Goal: Understand process/instructions: Learn how to perform a task or action

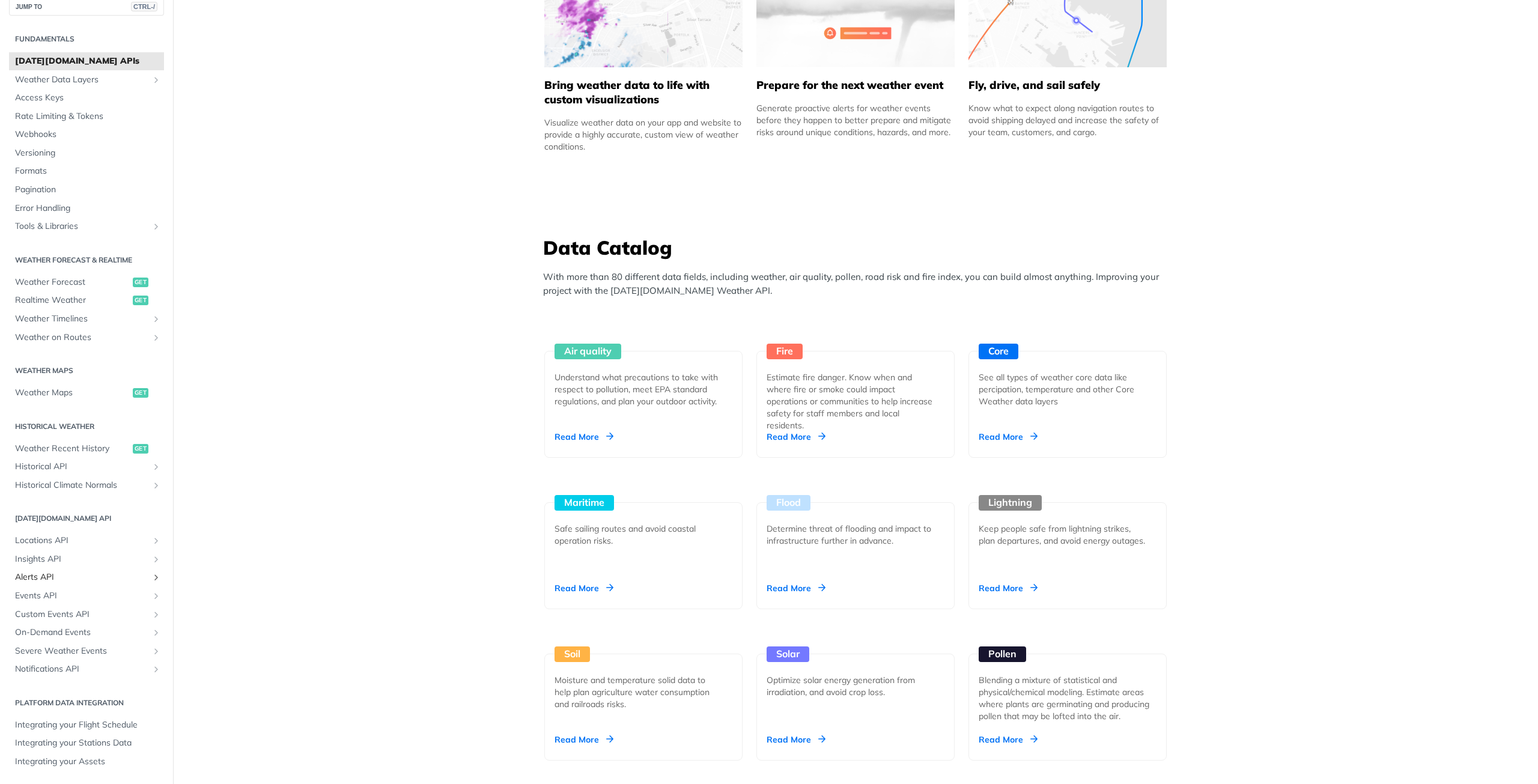
scroll to position [1081, 0]
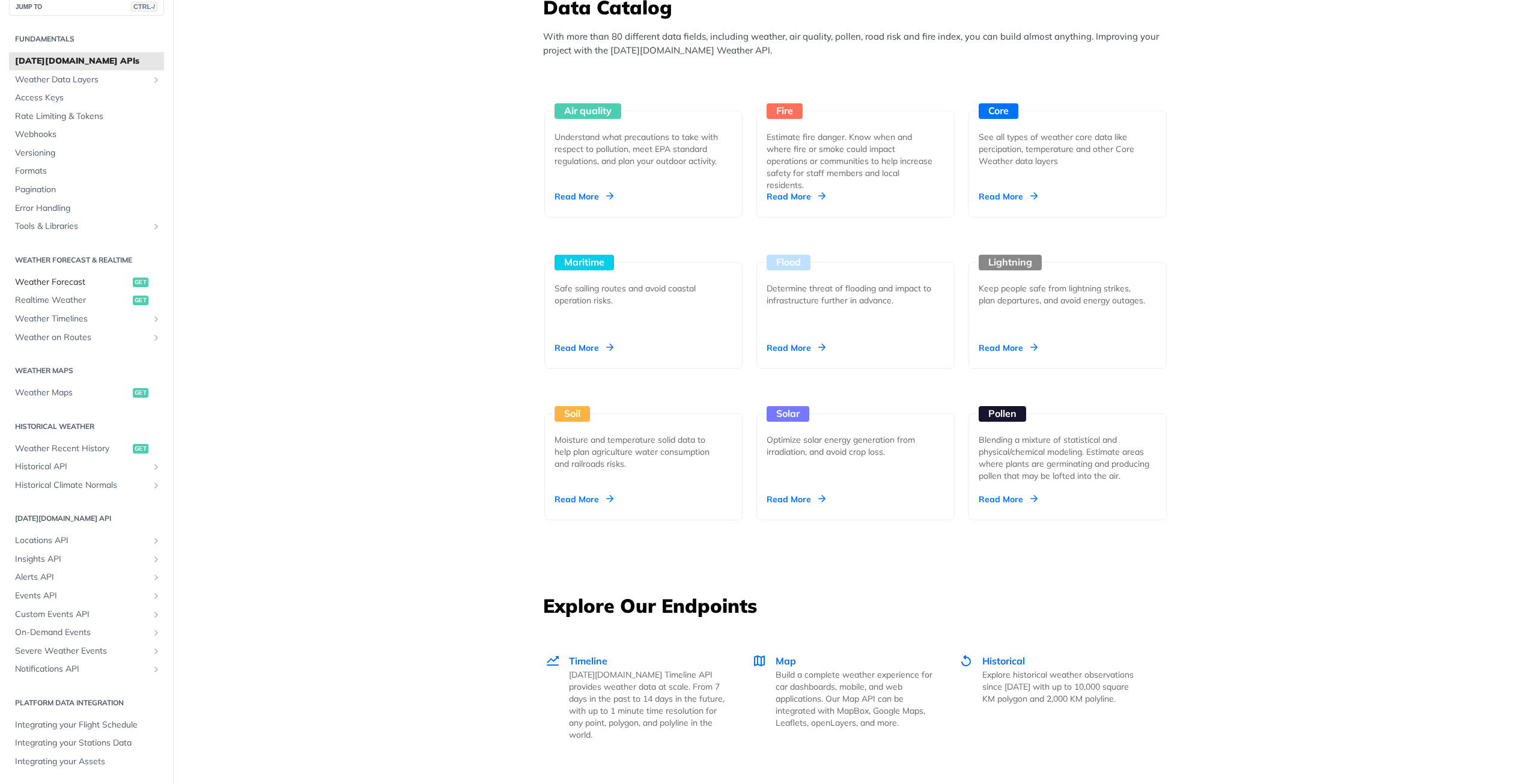
click at [78, 288] on link "Weather Forecast get" at bounding box center [86, 282] width 155 height 18
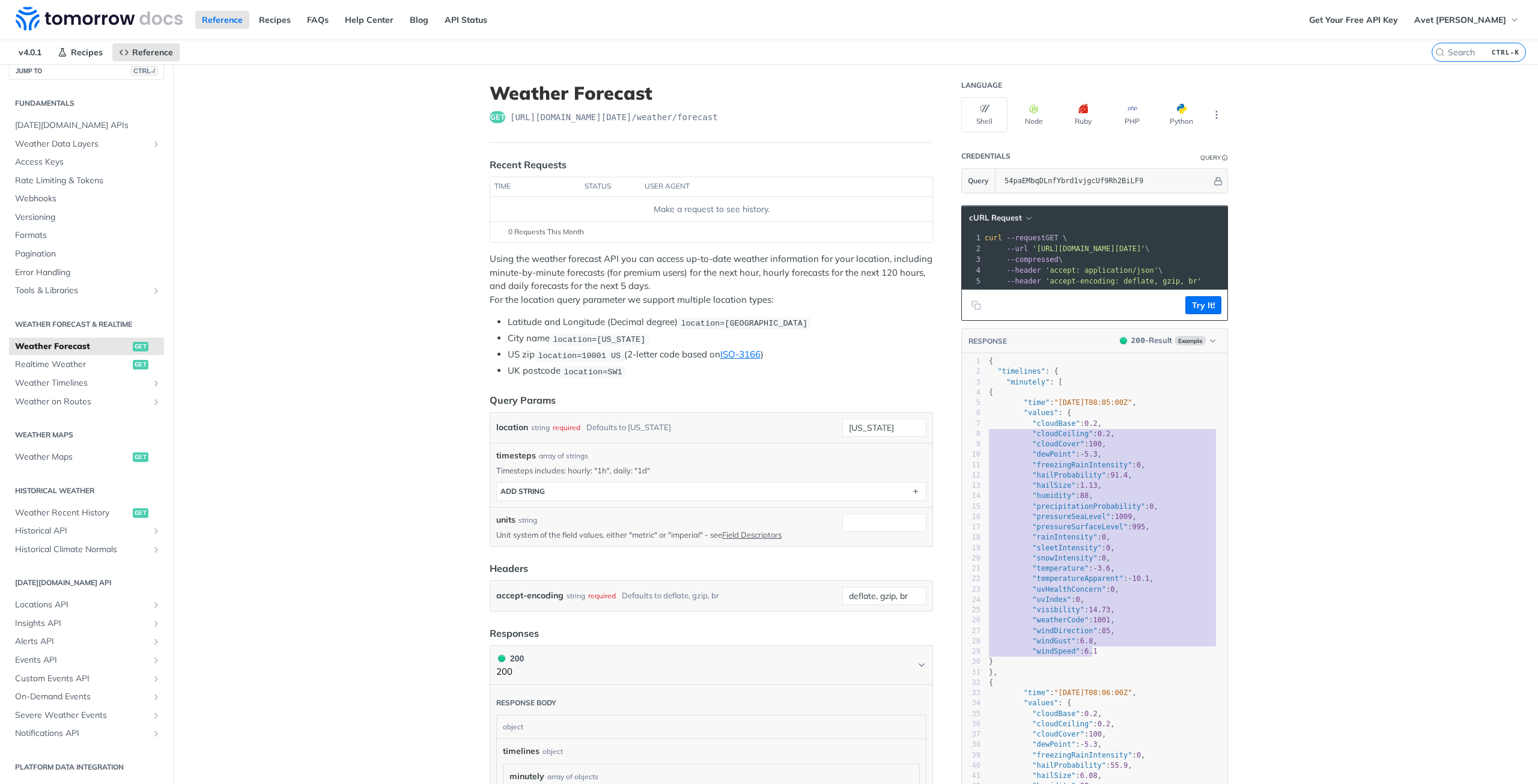
type textarea ""cloudBase": 0.2, "cloudCeiling": 0.2, "cloudCover": 100, "dewPoint": -5.3, "fr…"
drag, startPoint x: 1098, startPoint y: 660, endPoint x: 955, endPoint y: 430, distance: 270.8
click at [67, 385] on span "Weather Timelines" at bounding box center [81, 384] width 133 height 12
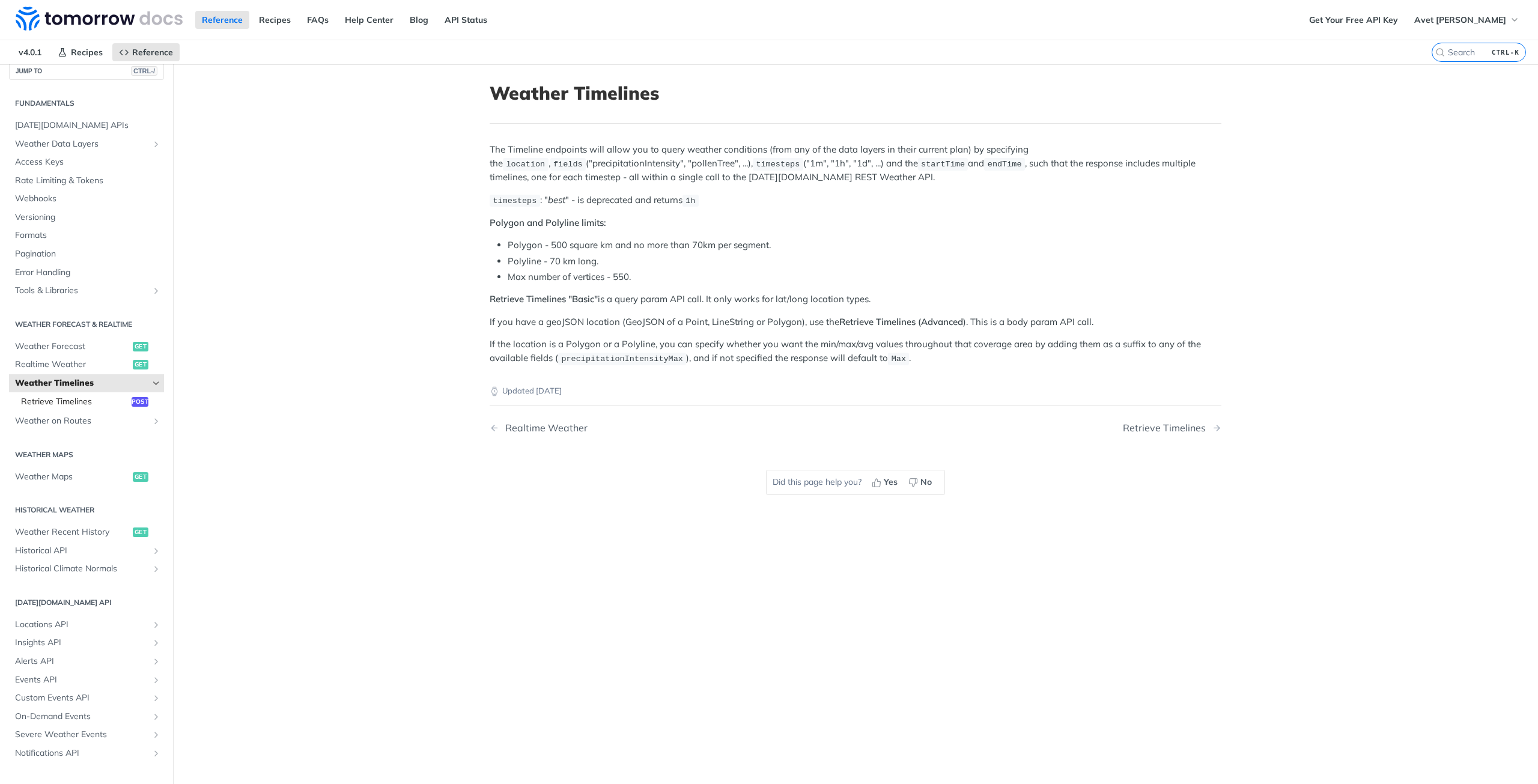
click at [97, 399] on span "Retrieve Timelines" at bounding box center [74, 402] width 107 height 12
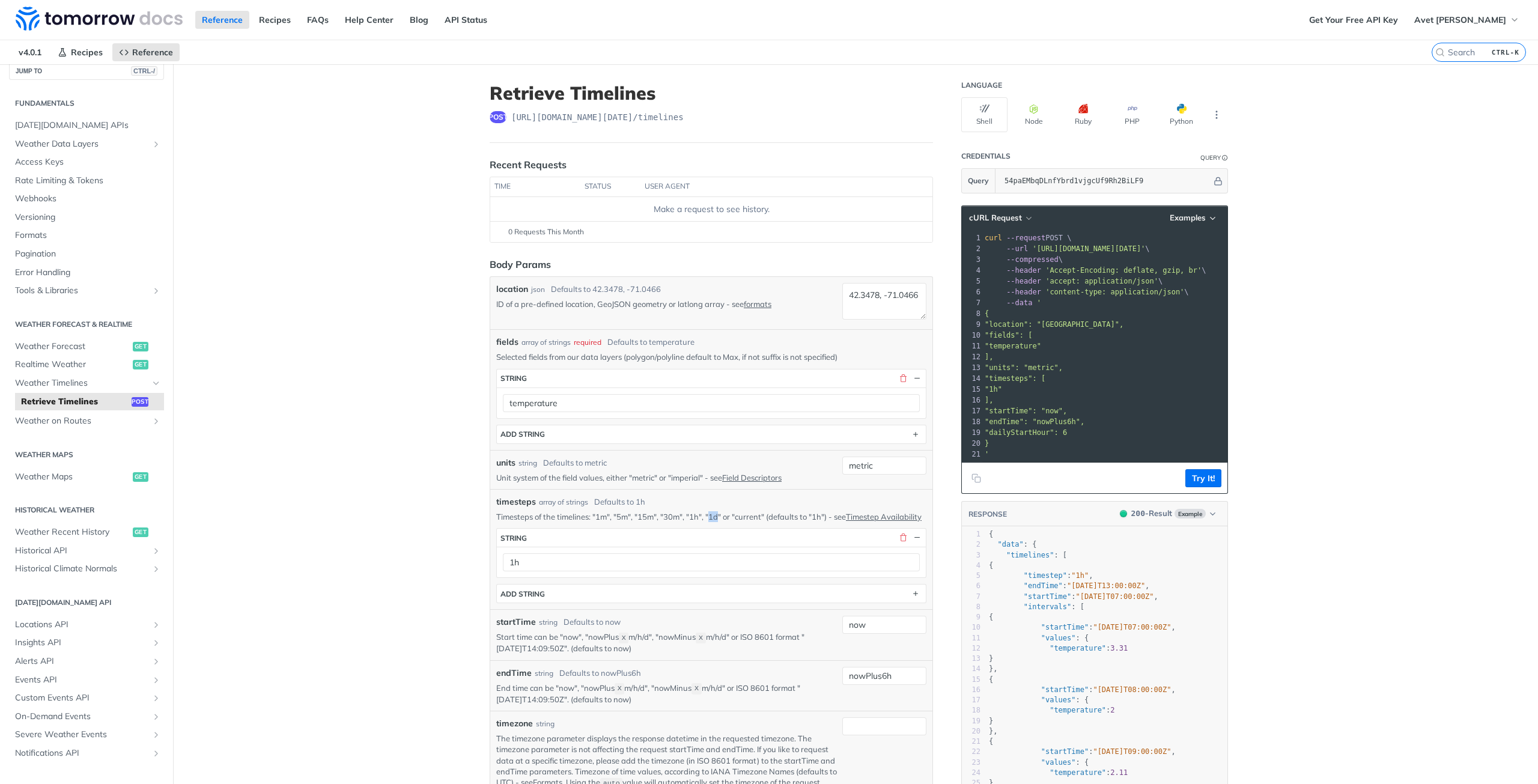
drag, startPoint x: 706, startPoint y: 516, endPoint x: 717, endPoint y: 518, distance: 11.2
click at [717, 518] on p "Timesteps of the timelines: "1m", "5m", "15m", "30m", "1h", "1d" or "current" (…" at bounding box center [711, 516] width 430 height 11
click at [1193, 487] on button "Try It!" at bounding box center [1203, 478] width 36 height 18
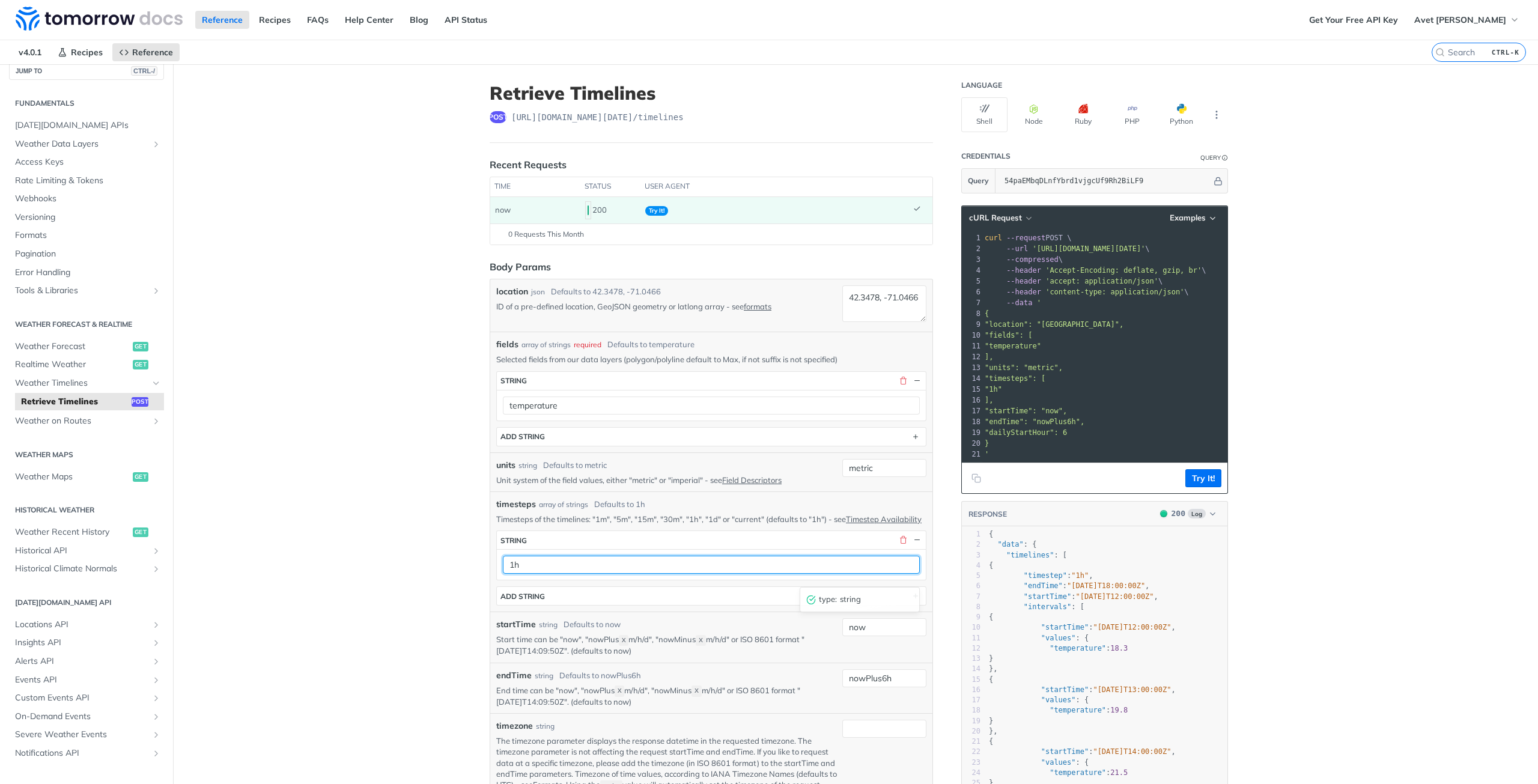
click at [608, 571] on input "1h" at bounding box center [712, 565] width 417 height 18
click at [1169, 116] on button "Python" at bounding box center [1181, 115] width 46 height 35
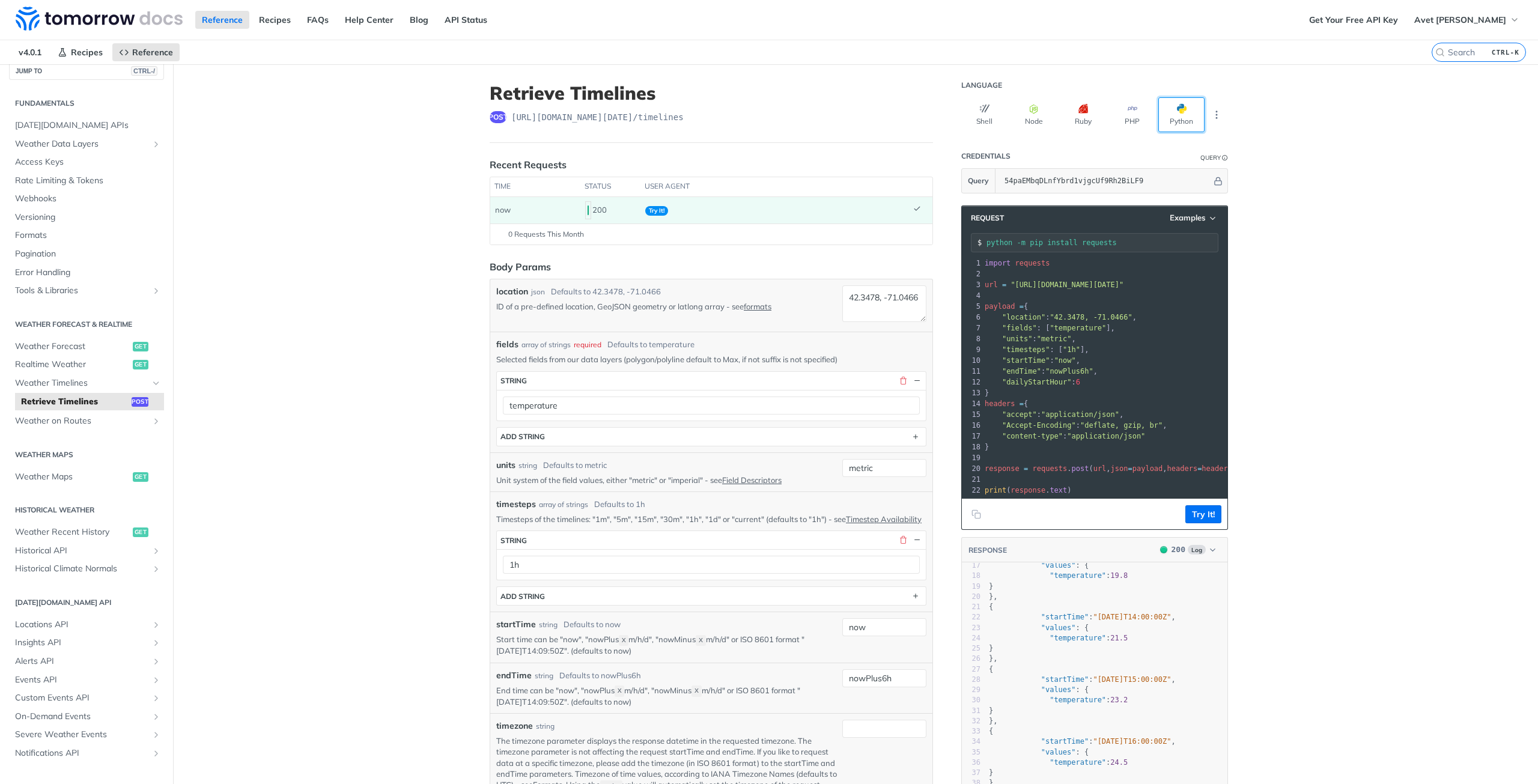
scroll to position [188, 0]
click at [515, 573] on input "1h" at bounding box center [712, 565] width 417 height 18
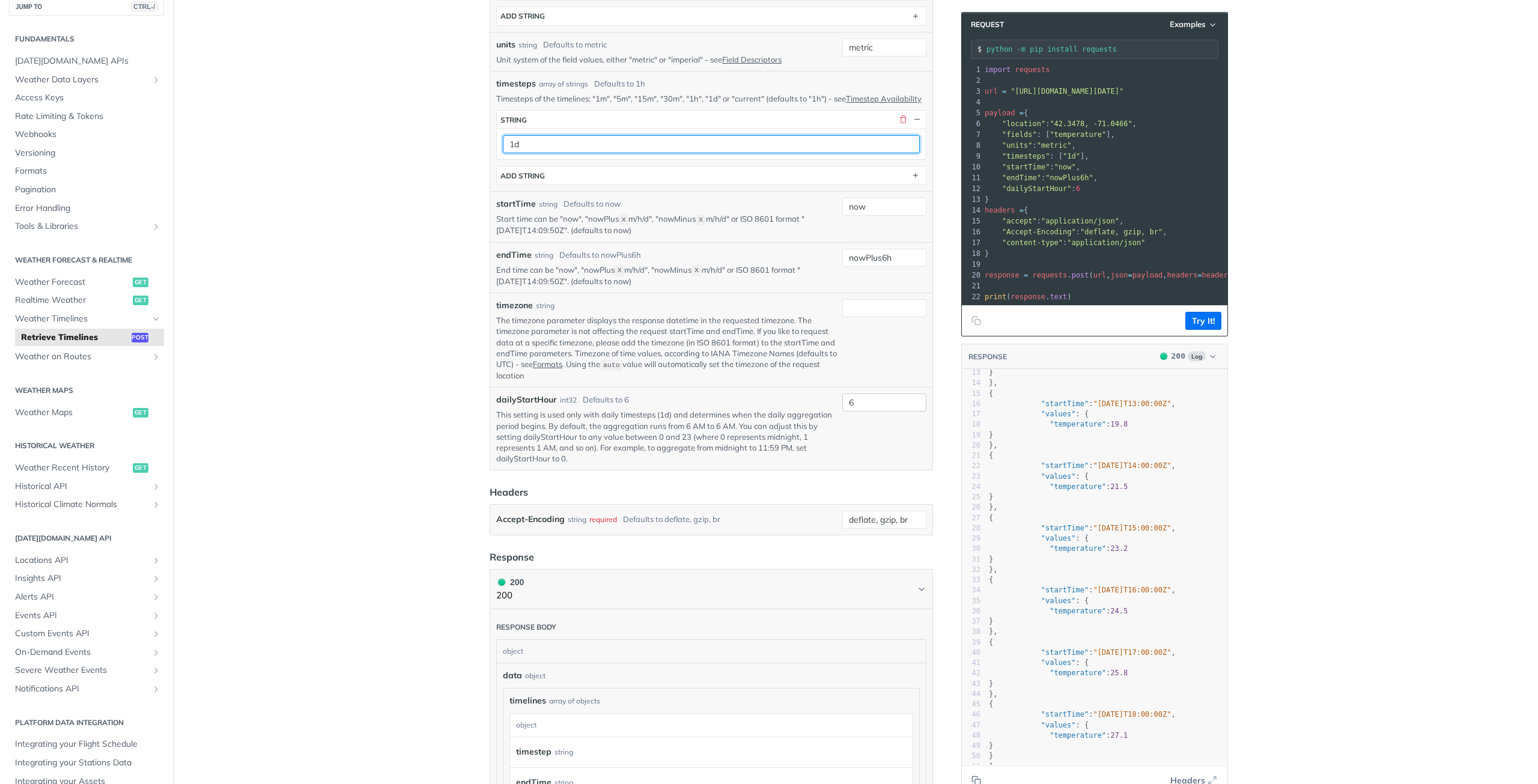
scroll to position [360, 0]
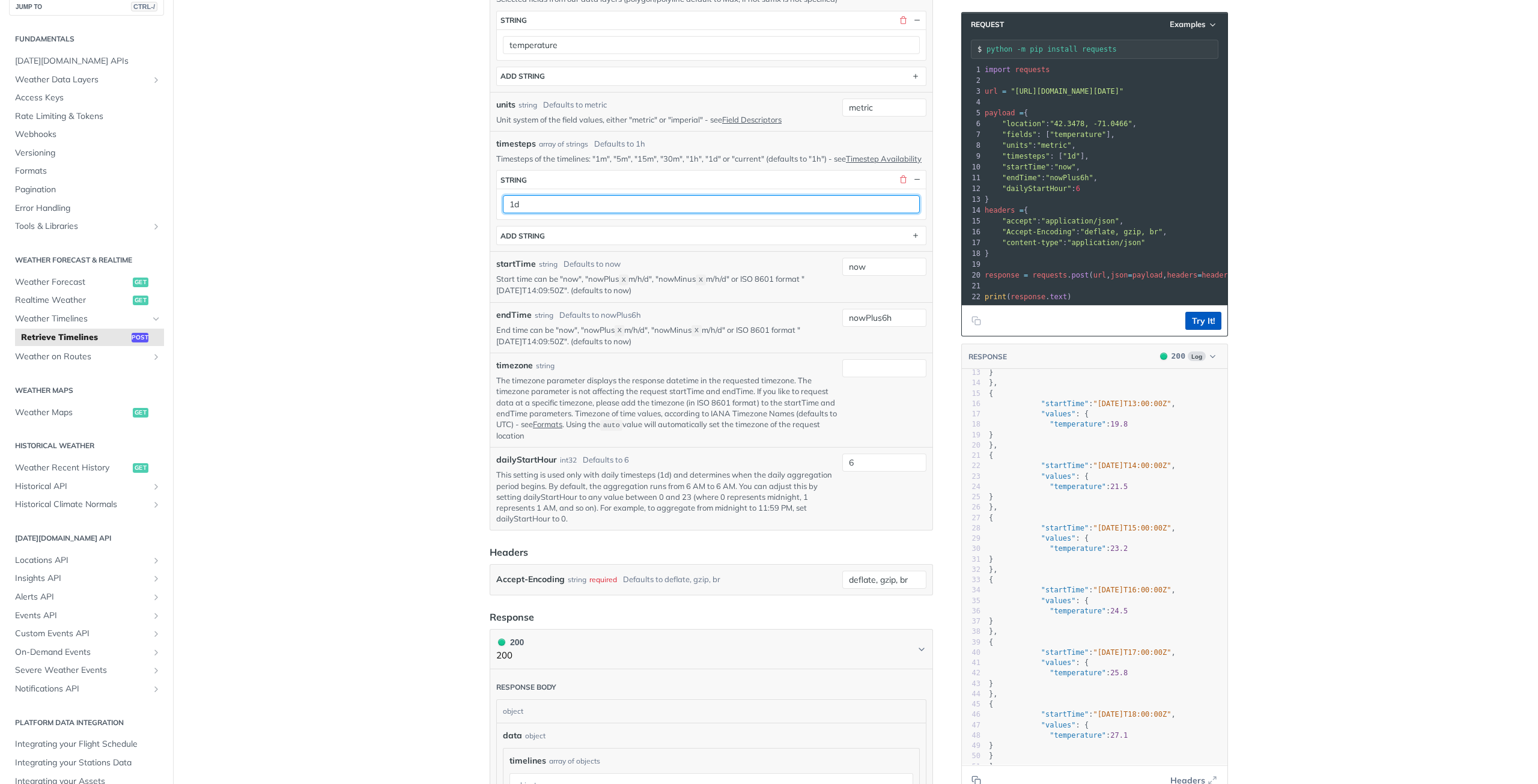
type input "1d"
click at [1191, 325] on button "Try It!" at bounding box center [1203, 321] width 36 height 18
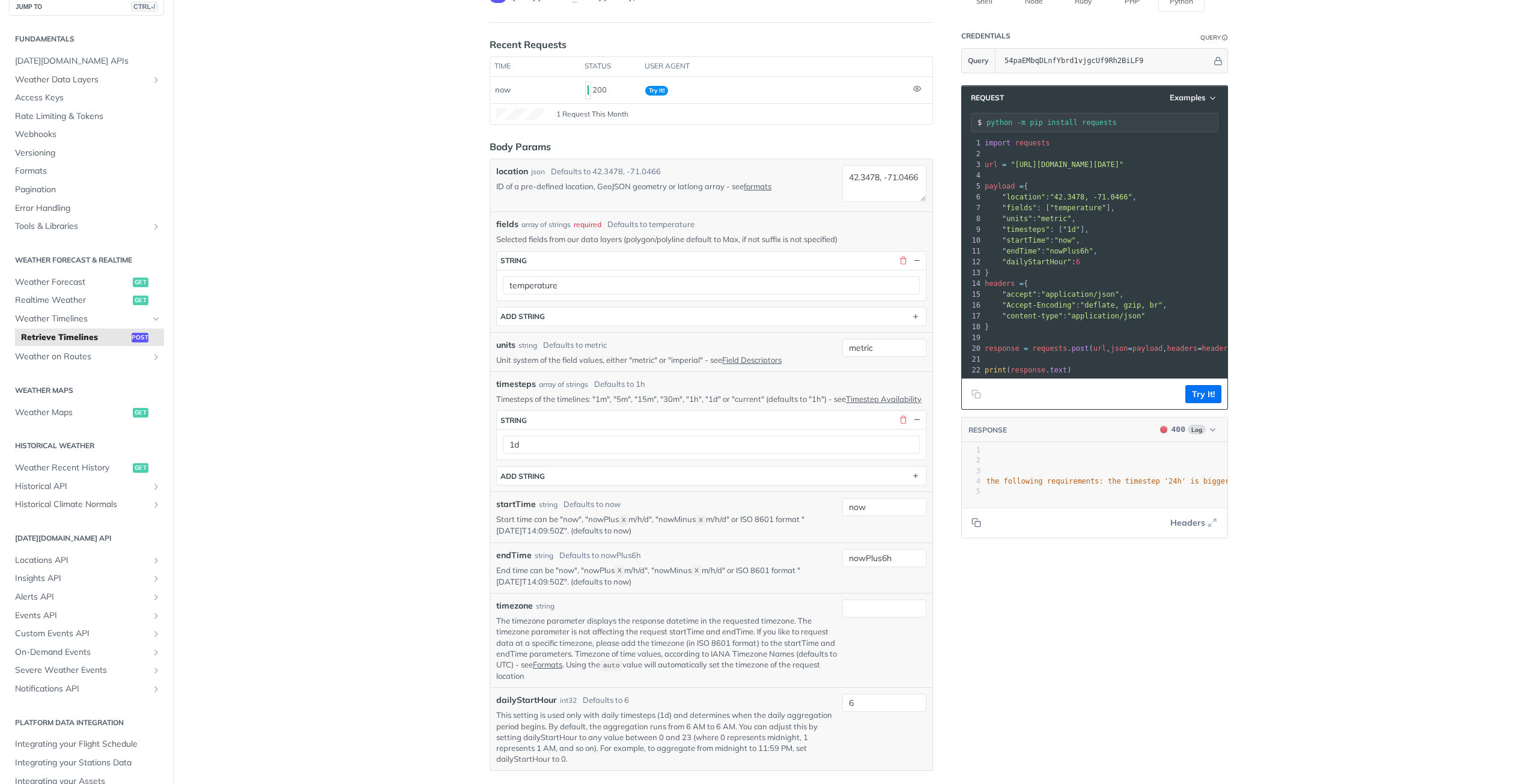
scroll to position [0, 181]
click at [899, 567] on input "nowPlus6h" at bounding box center [884, 558] width 84 height 18
click at [882, 567] on input "nowPlus6h" at bounding box center [884, 558] width 84 height 18
click at [895, 567] on input "nowPlus6h" at bounding box center [884, 558] width 84 height 18
click at [1190, 402] on button "Try It!" at bounding box center [1203, 394] width 36 height 18
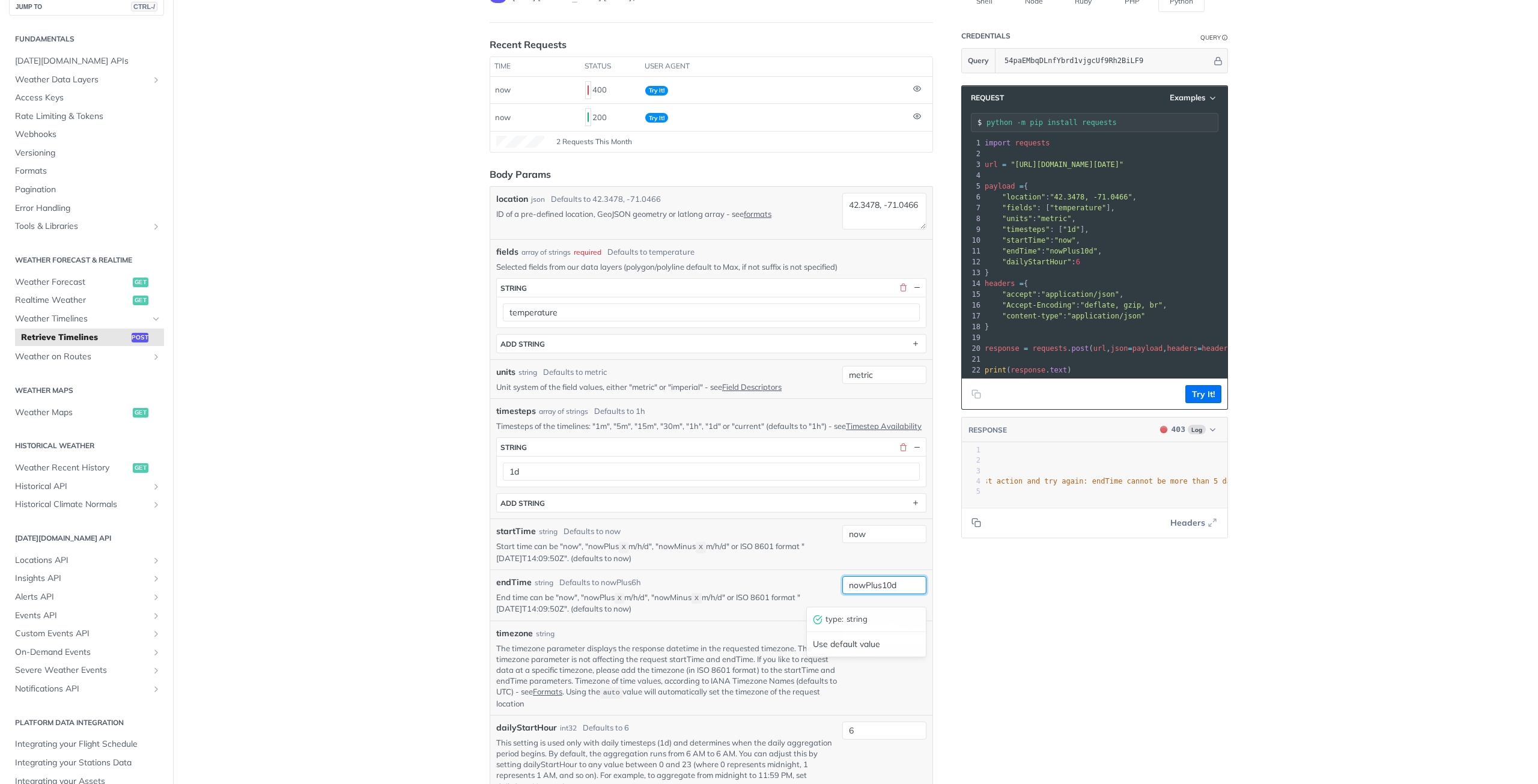
click at [887, 594] on input "nowPlus10d" at bounding box center [884, 585] width 84 height 18
type input "nowPlus5d"
click at [1198, 402] on button "Try It!" at bounding box center [1203, 394] width 36 height 18
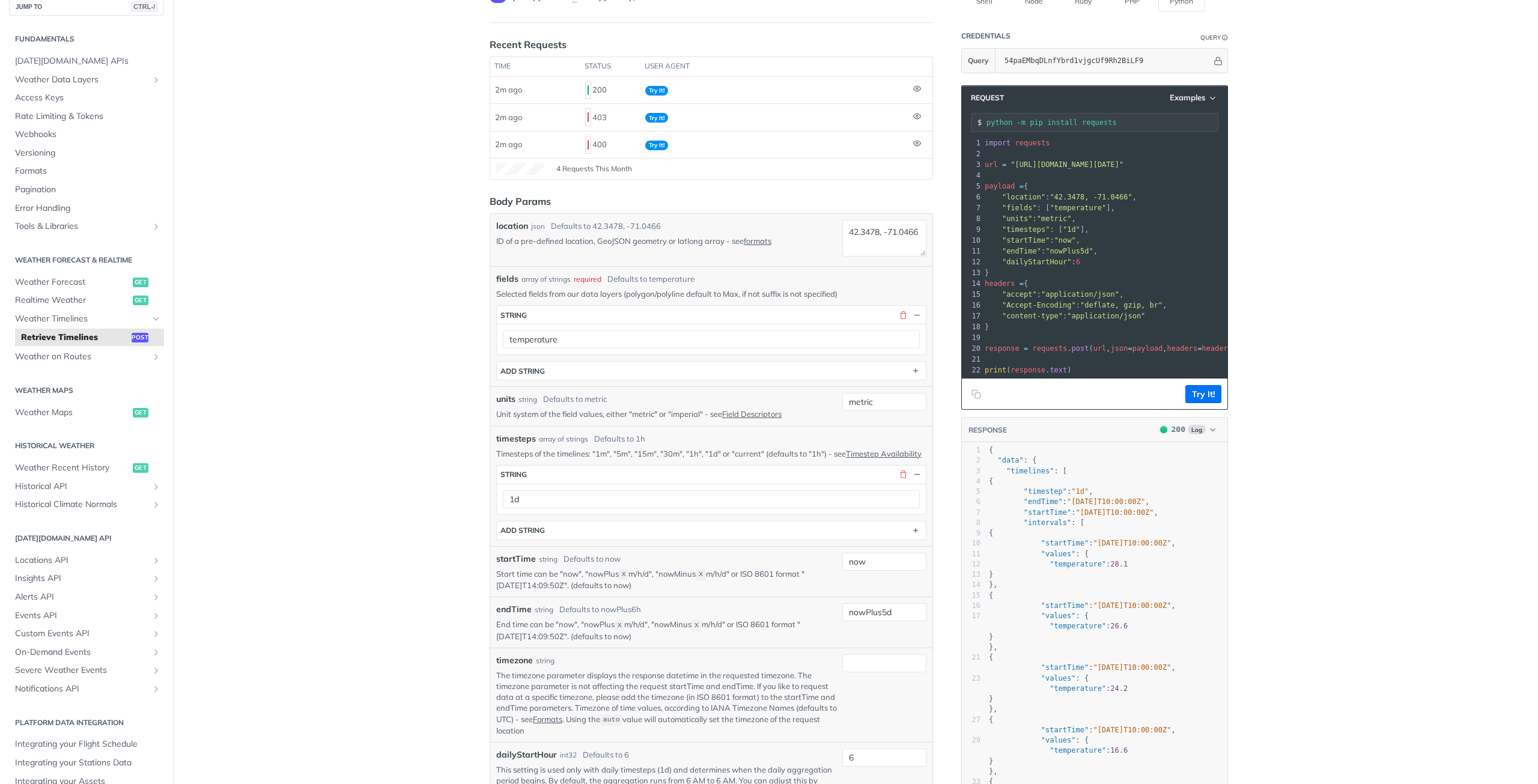
drag, startPoint x: 1111, startPoint y: 163, endPoint x: 1007, endPoint y: 164, distance: 104.0
click at [1011, 164] on span ""[URL][DOMAIN_NAME][DATE]"" at bounding box center [1067, 164] width 113 height 9
copy span "[URL][DOMAIN_NAME][DATE]"
drag, startPoint x: 989, startPoint y: 270, endPoint x: 971, endPoint y: 190, distance: 82.0
click at [983, 190] on div "1 import requests 2 ​ 3 url = "[URL][DOMAIN_NAME][DATE]" 4 ​ 5 payload = { 6 "l…" at bounding box center [1151, 256] width 337 height 238
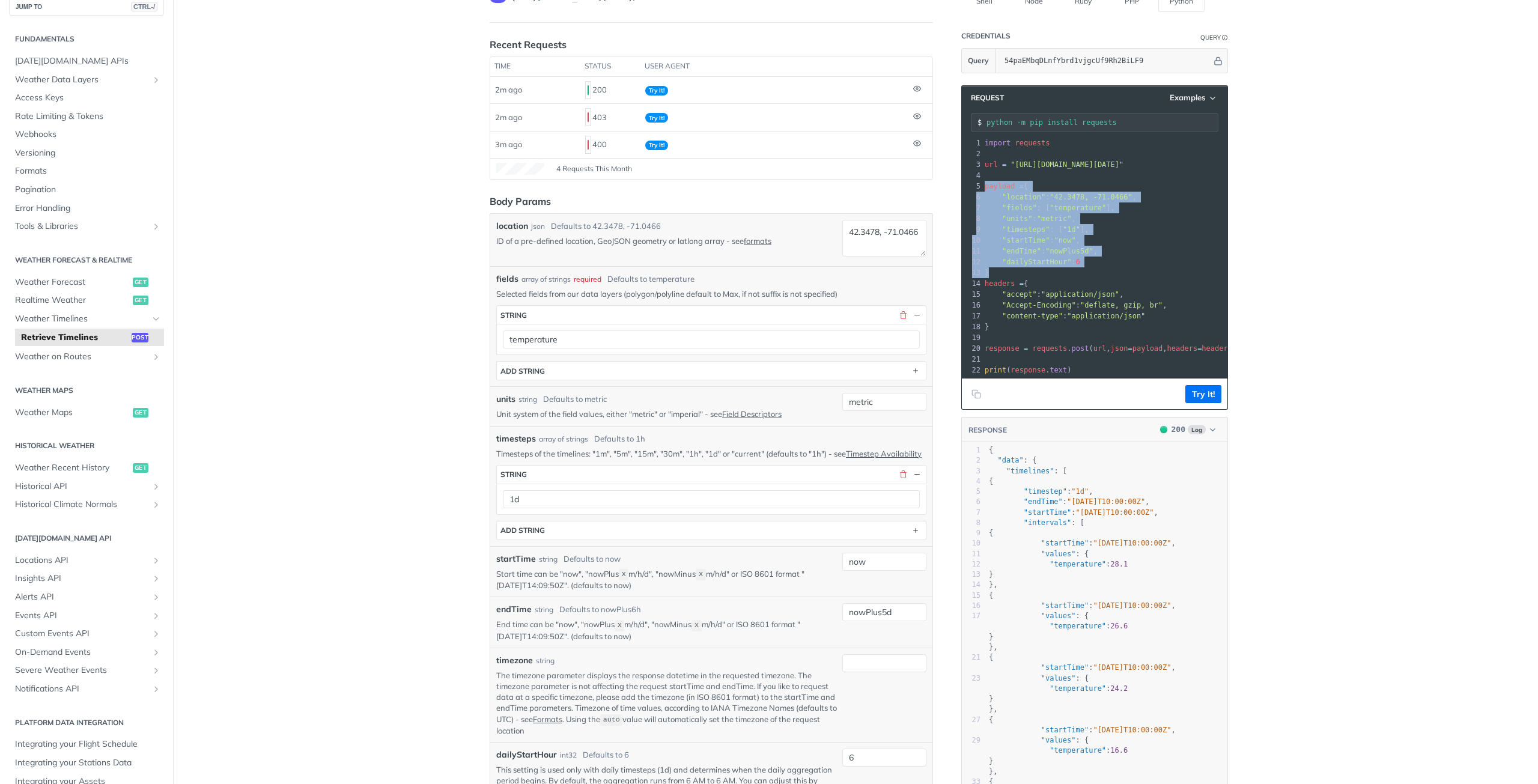
copy div "payload = { 6 "location" : "[GEOGRAPHIC_DATA]" , 7 "fields" : [ "temperature" ]…"
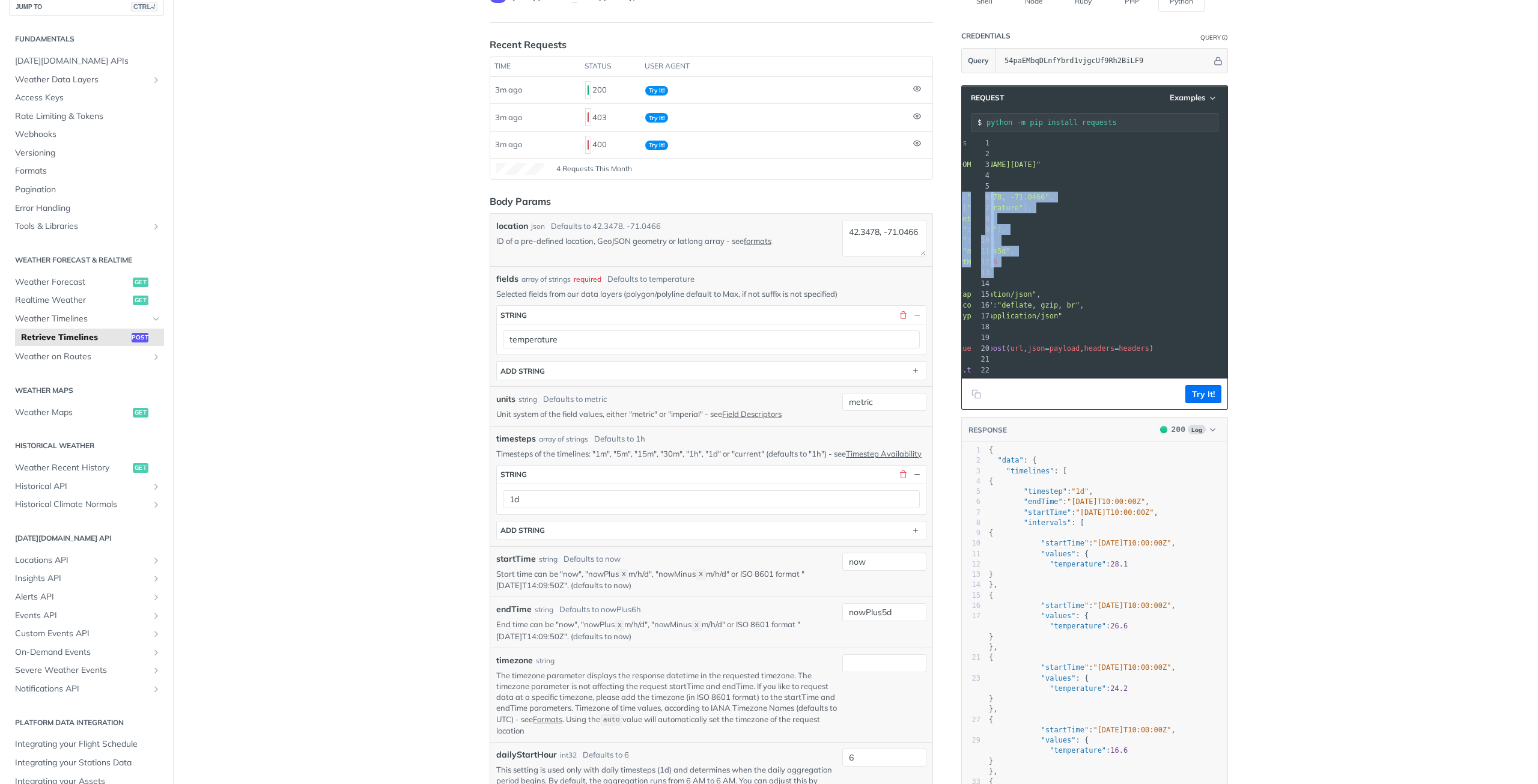
scroll to position [0, 0]
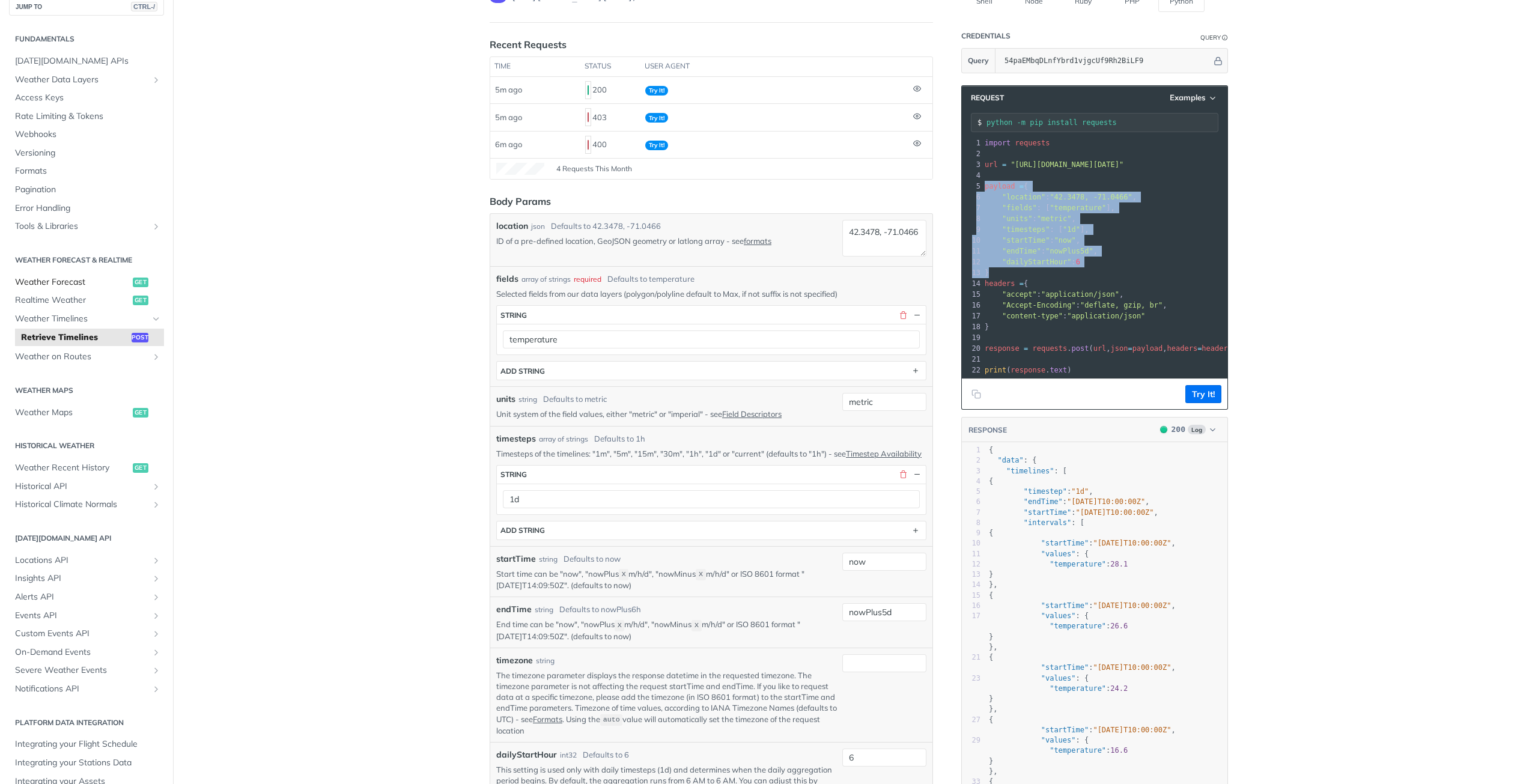
click at [73, 278] on span "Weather Forecast" at bounding box center [72, 282] width 115 height 12
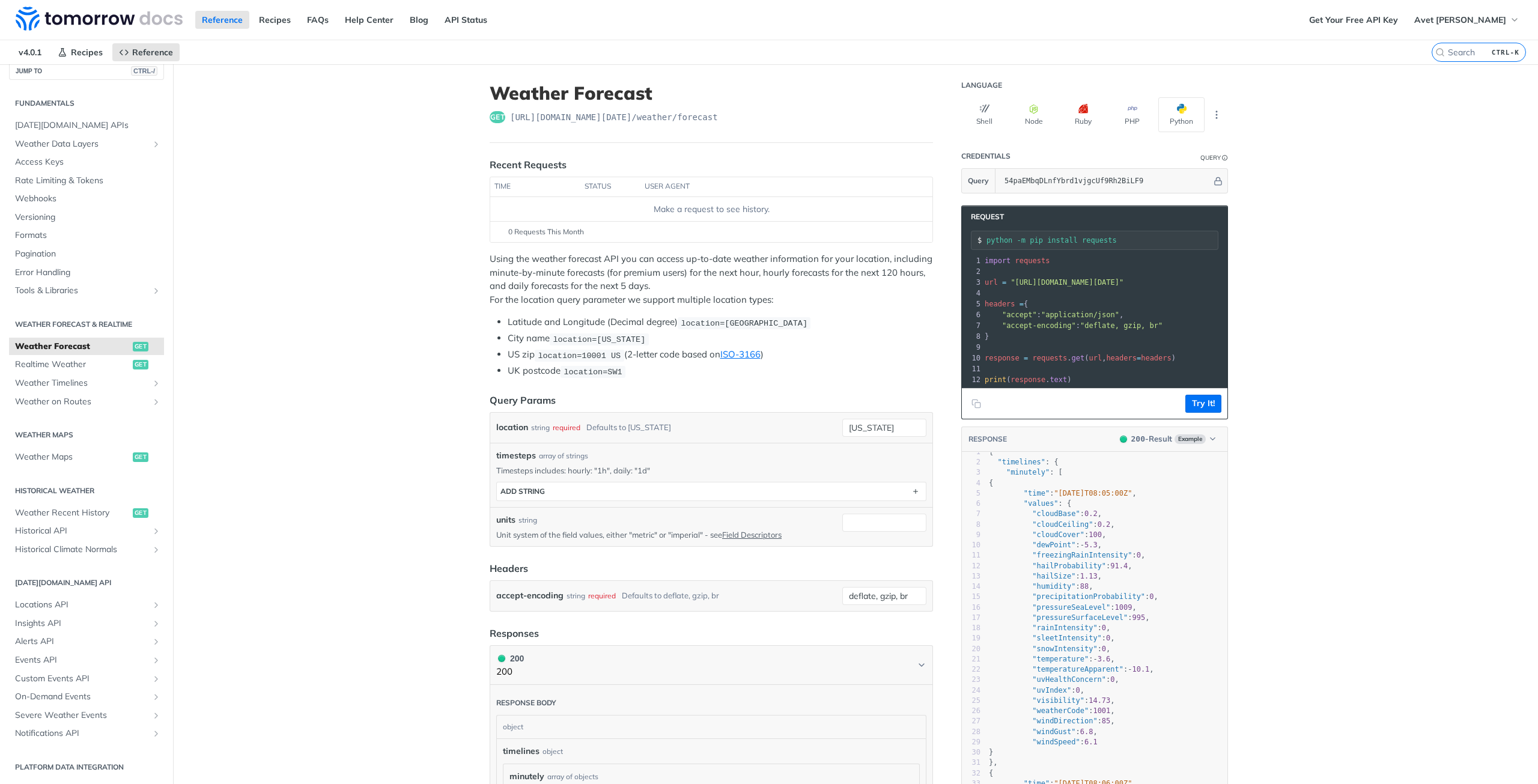
scroll to position [1, 0]
click at [1083, 567] on span ""freezingRainIntensity"" at bounding box center [1082, 563] width 100 height 9
type textarea "freezingRainIntensity"
click at [1083, 567] on span ""freezingRainIntensity"" at bounding box center [1082, 563] width 100 height 9
click at [1040, 598] on span ""humidity"" at bounding box center [1054, 594] width 43 height 9
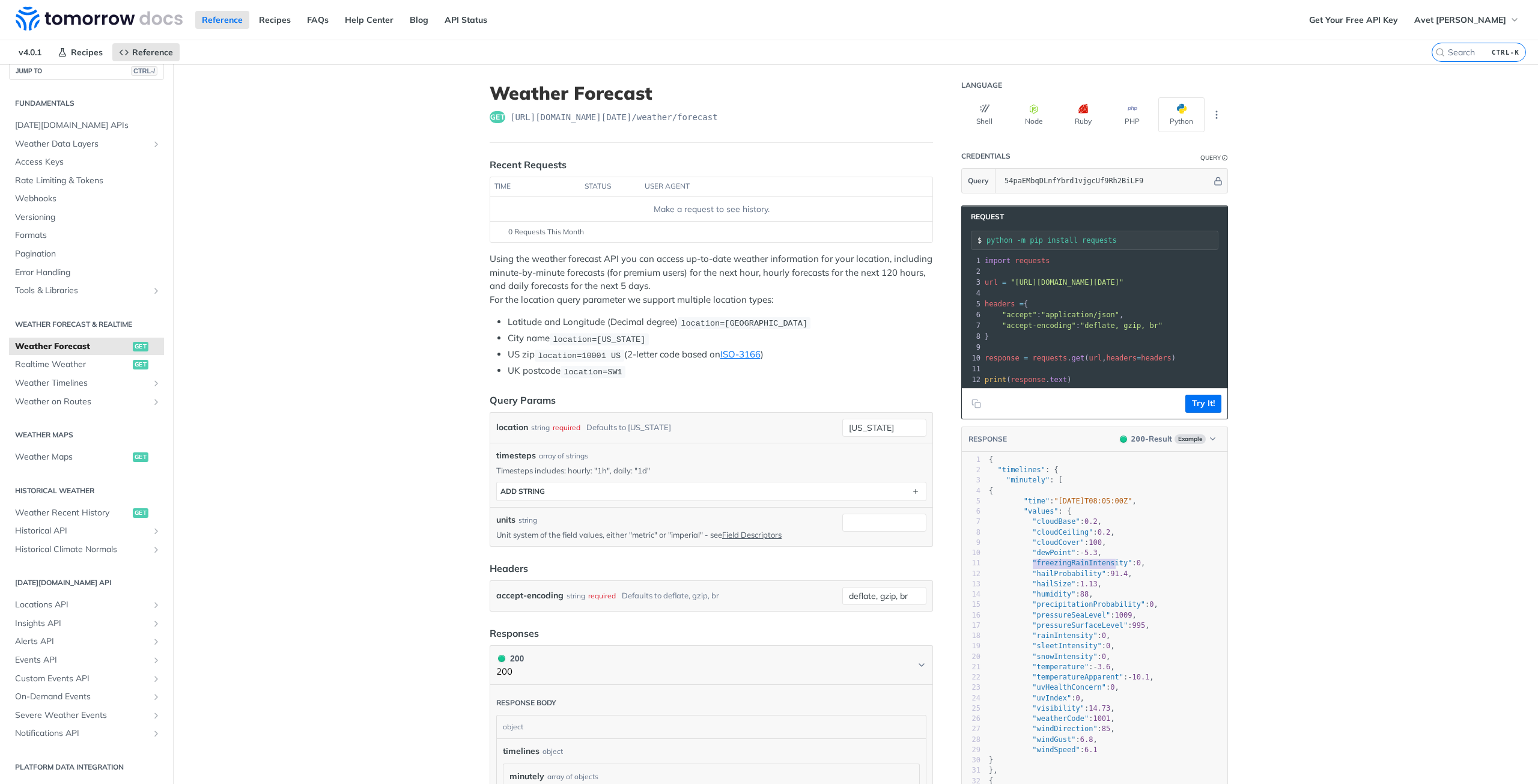
type textarea "humidity"
click at [1040, 598] on span ""humidity"" at bounding box center [1054, 594] width 43 height 9
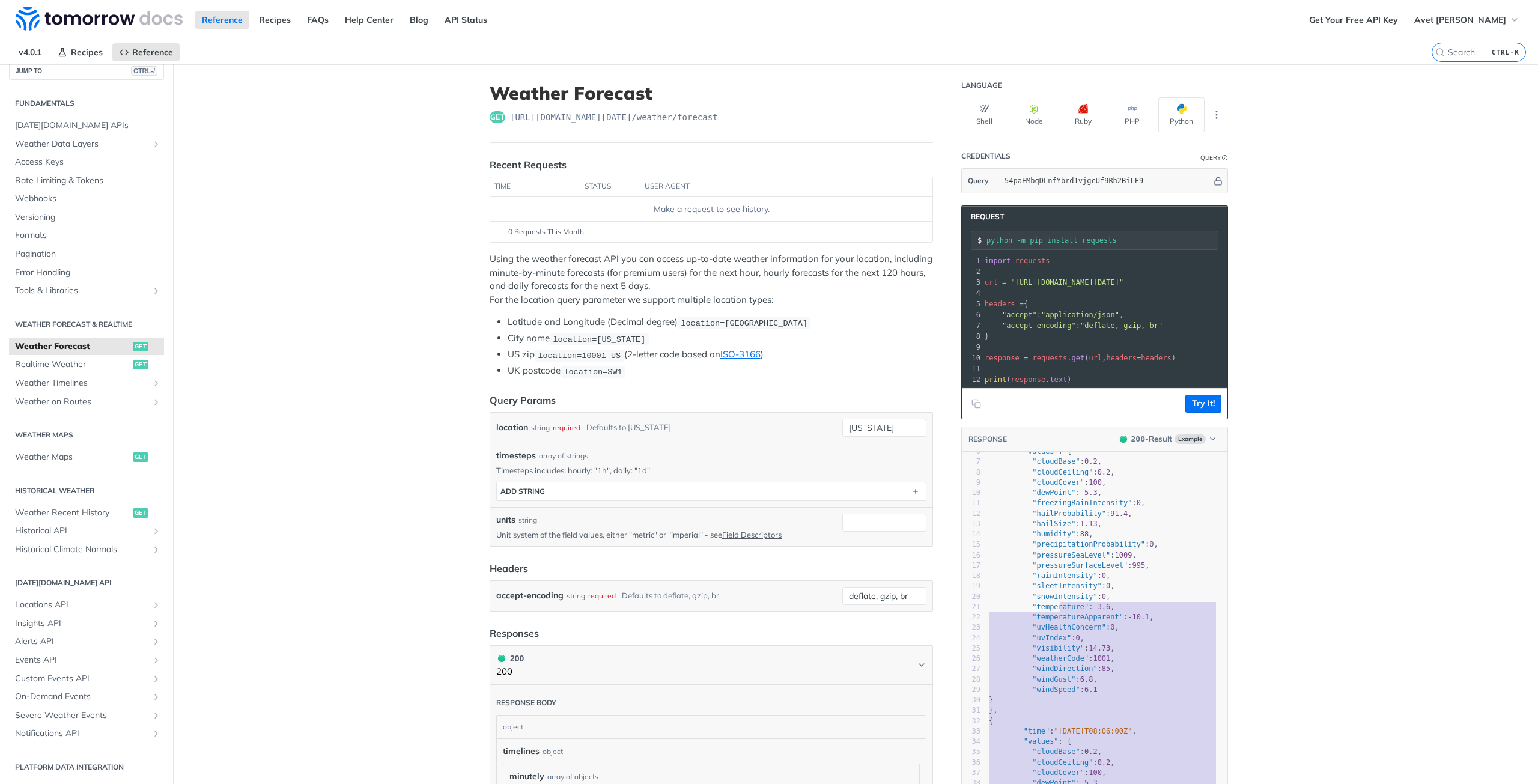
scroll to position [197, 0]
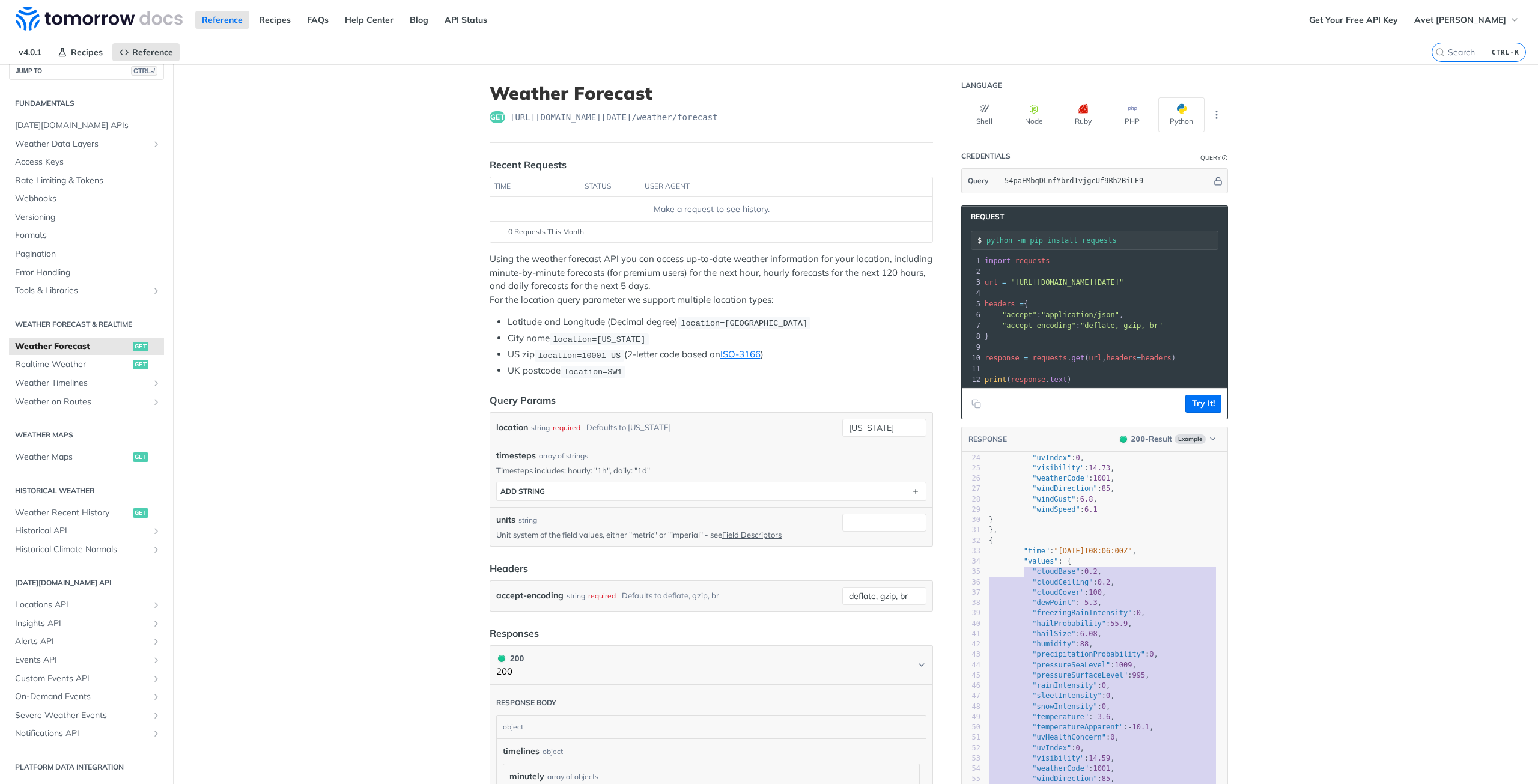
type textarea ""cloudBase": 0.2, "cloudCeiling": 0.2, "cloudCover": 100, "dewPoint": -5.3, "fr…"
drag, startPoint x: 1094, startPoint y: 685, endPoint x: 1024, endPoint y: 583, distance: 123.7
click at [1024, 583] on div "1 { 2 "timelines" : { 3 "minutely" : [ 4 { 5 "time" : "[DATE]T08:05:00Z" , 6 "v…" at bounding box center [1107, 603] width 241 height 777
